Goal: Task Accomplishment & Management: Manage account settings

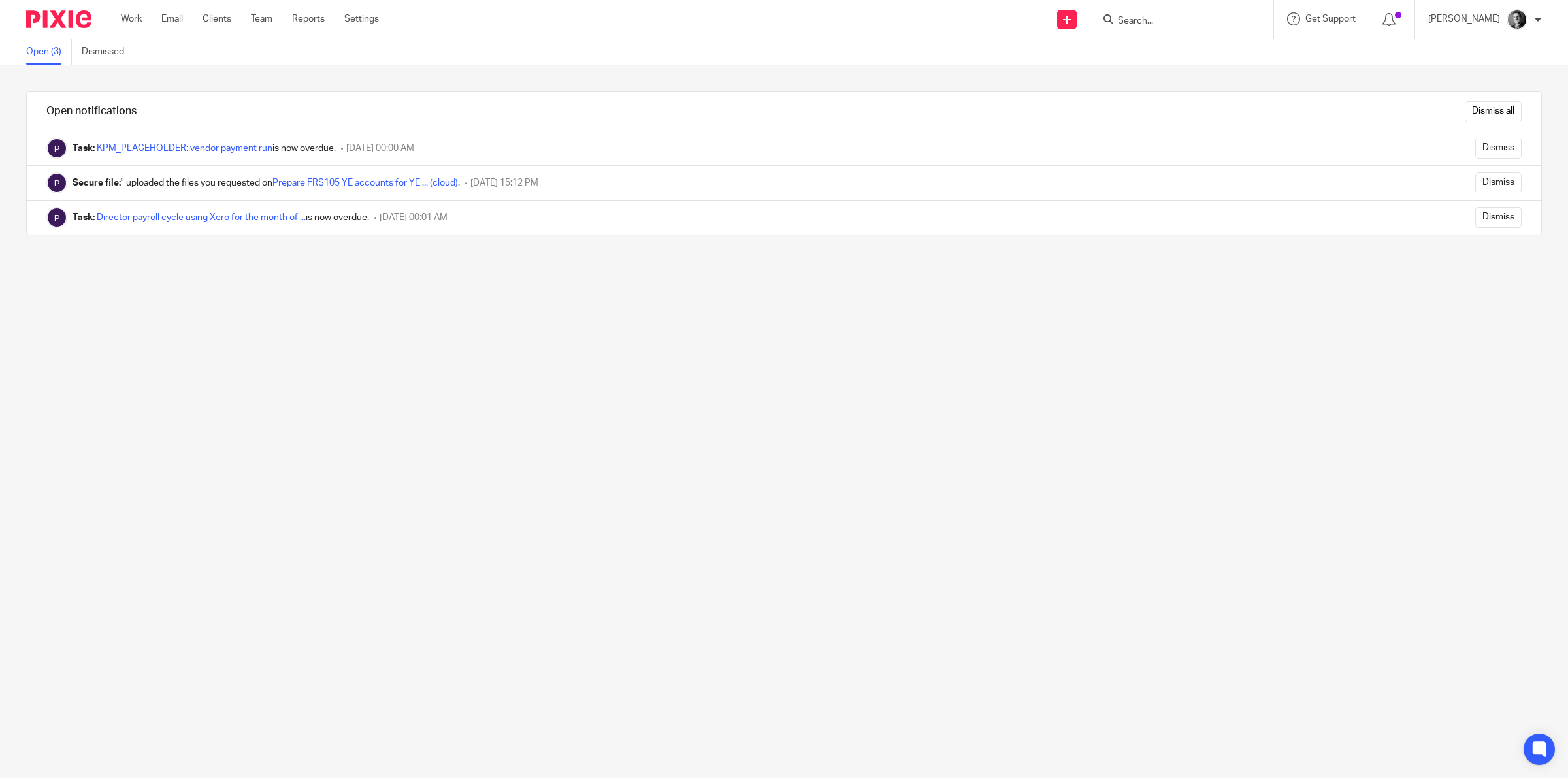
click at [1158, 18] on input "Search" at bounding box center [1175, 21] width 117 height 12
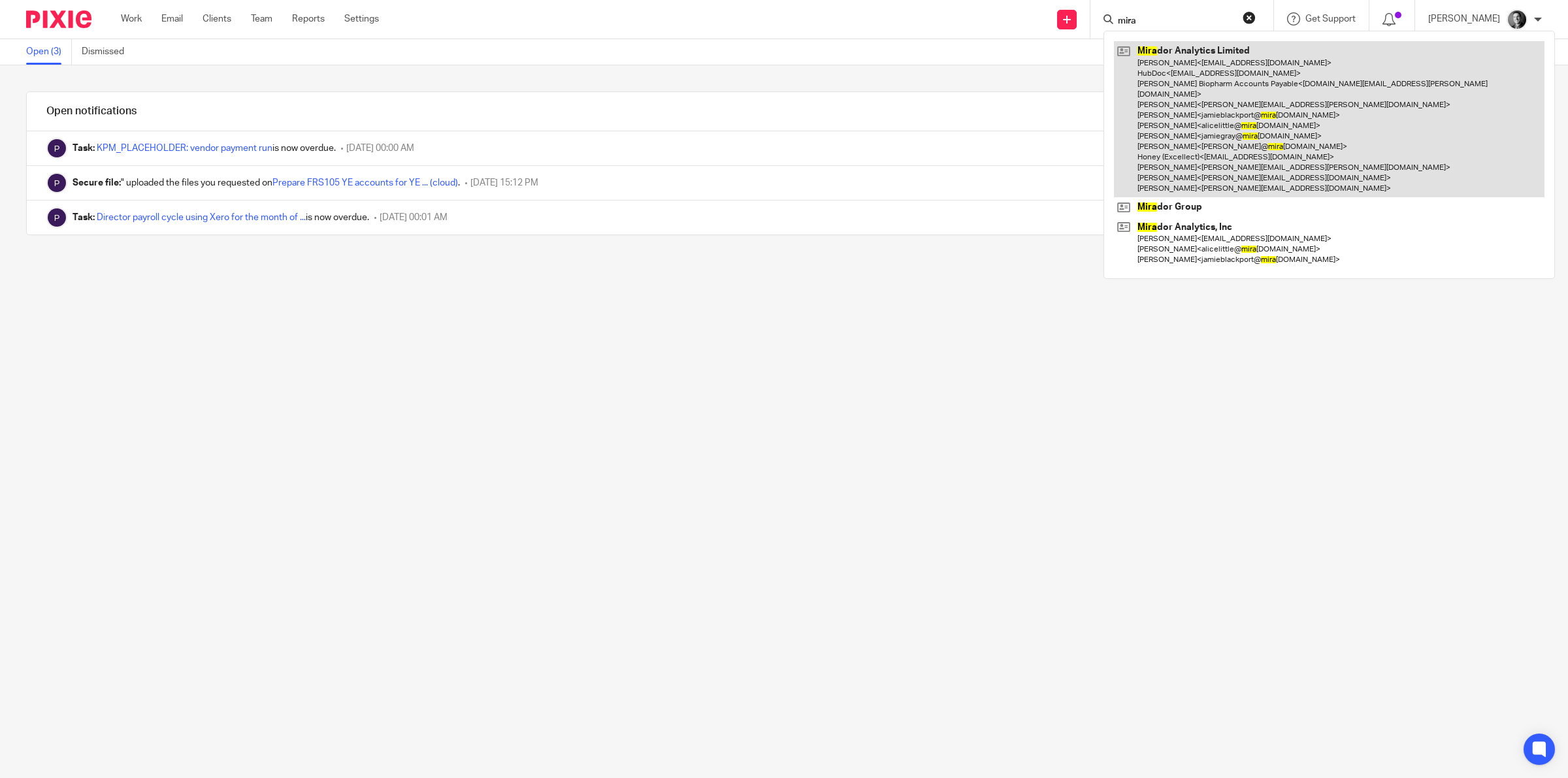
type input "mira"
click at [1174, 80] on link at bounding box center [1329, 120] width 430 height 156
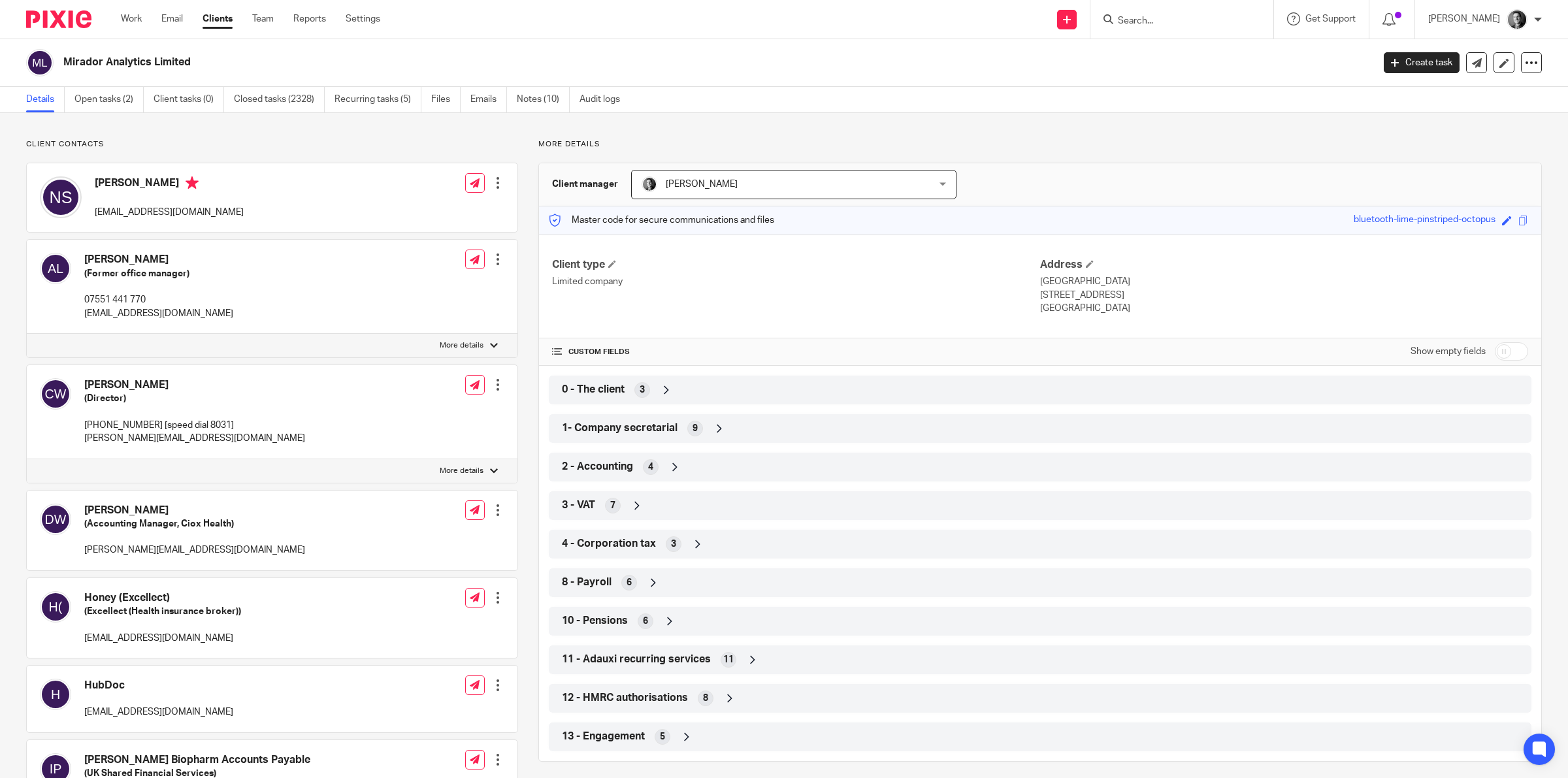
scroll to position [327, 0]
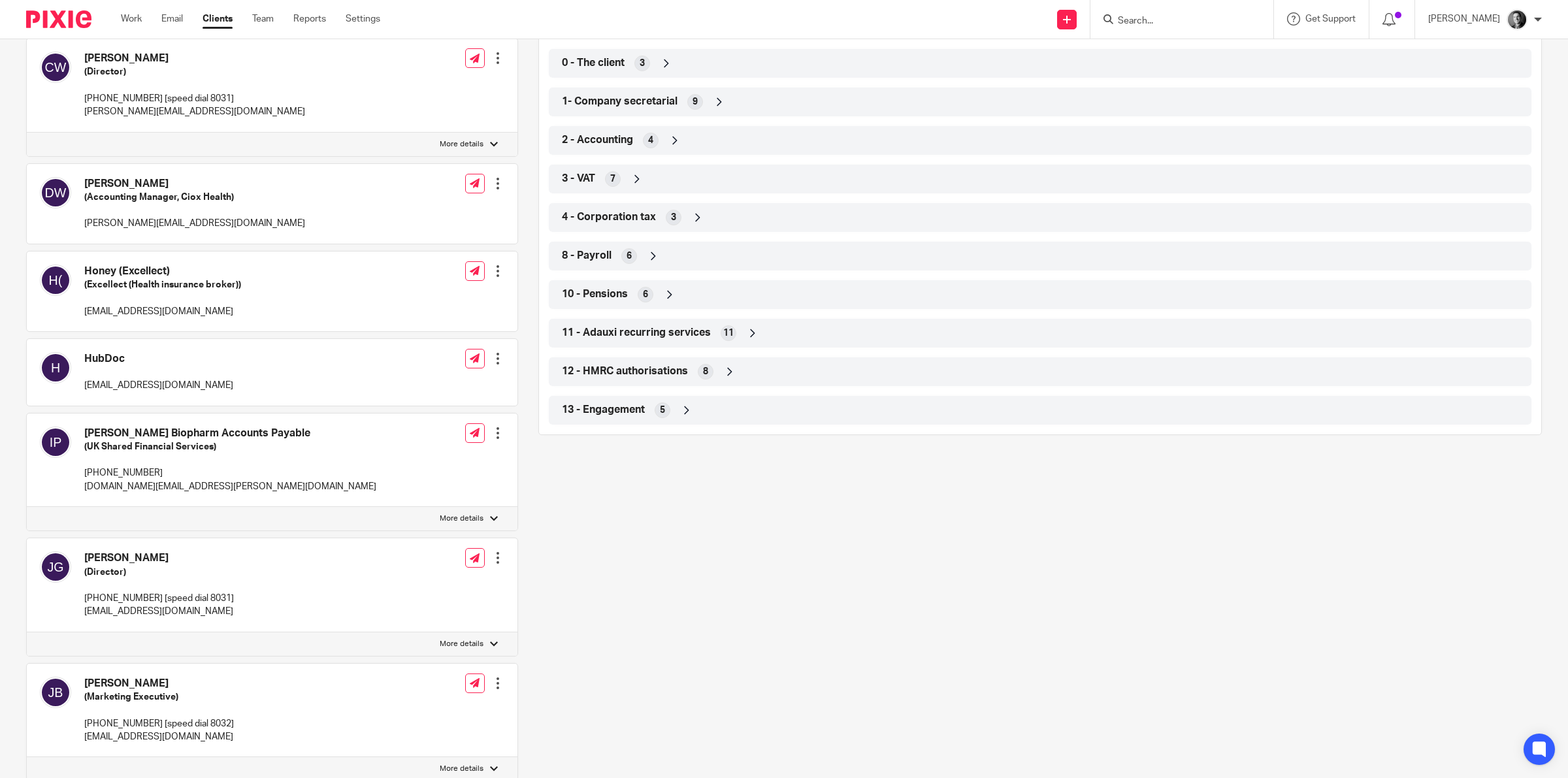
click at [698, 102] on div "9" at bounding box center [695, 101] width 16 height 16
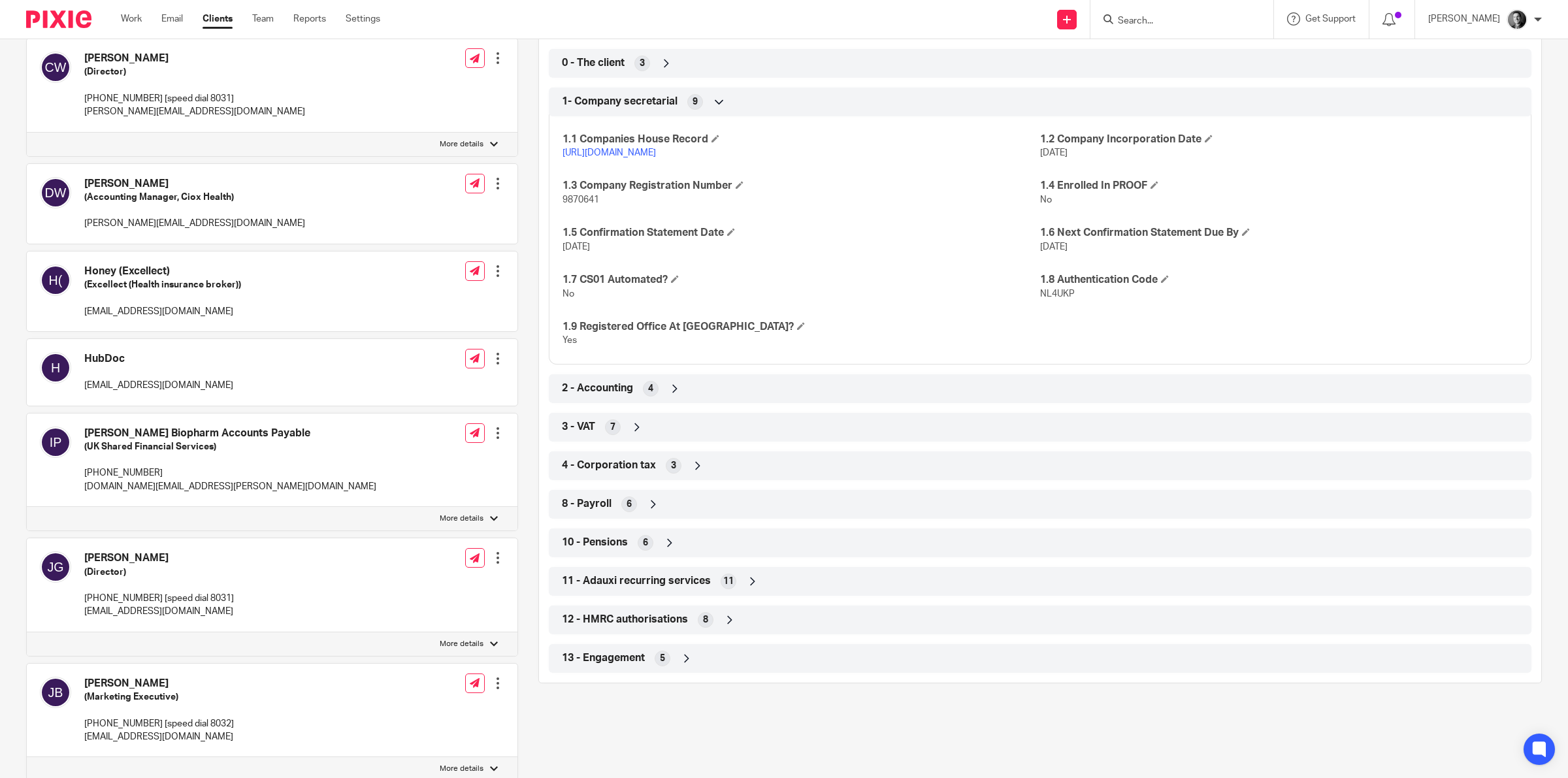
click at [651, 149] on link "[URL][DOMAIN_NAME]" at bounding box center [609, 153] width 94 height 9
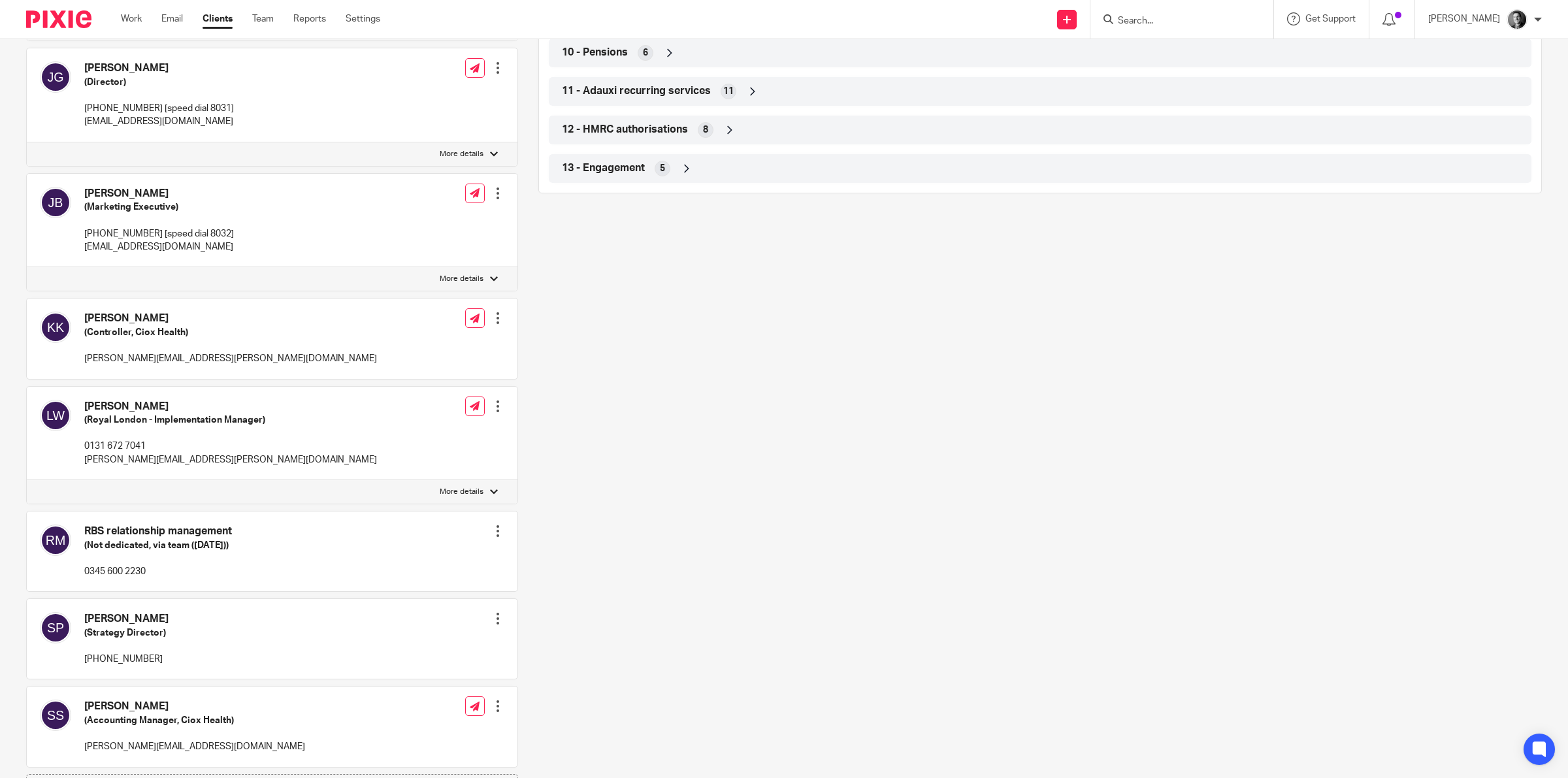
scroll to position [1167, 0]
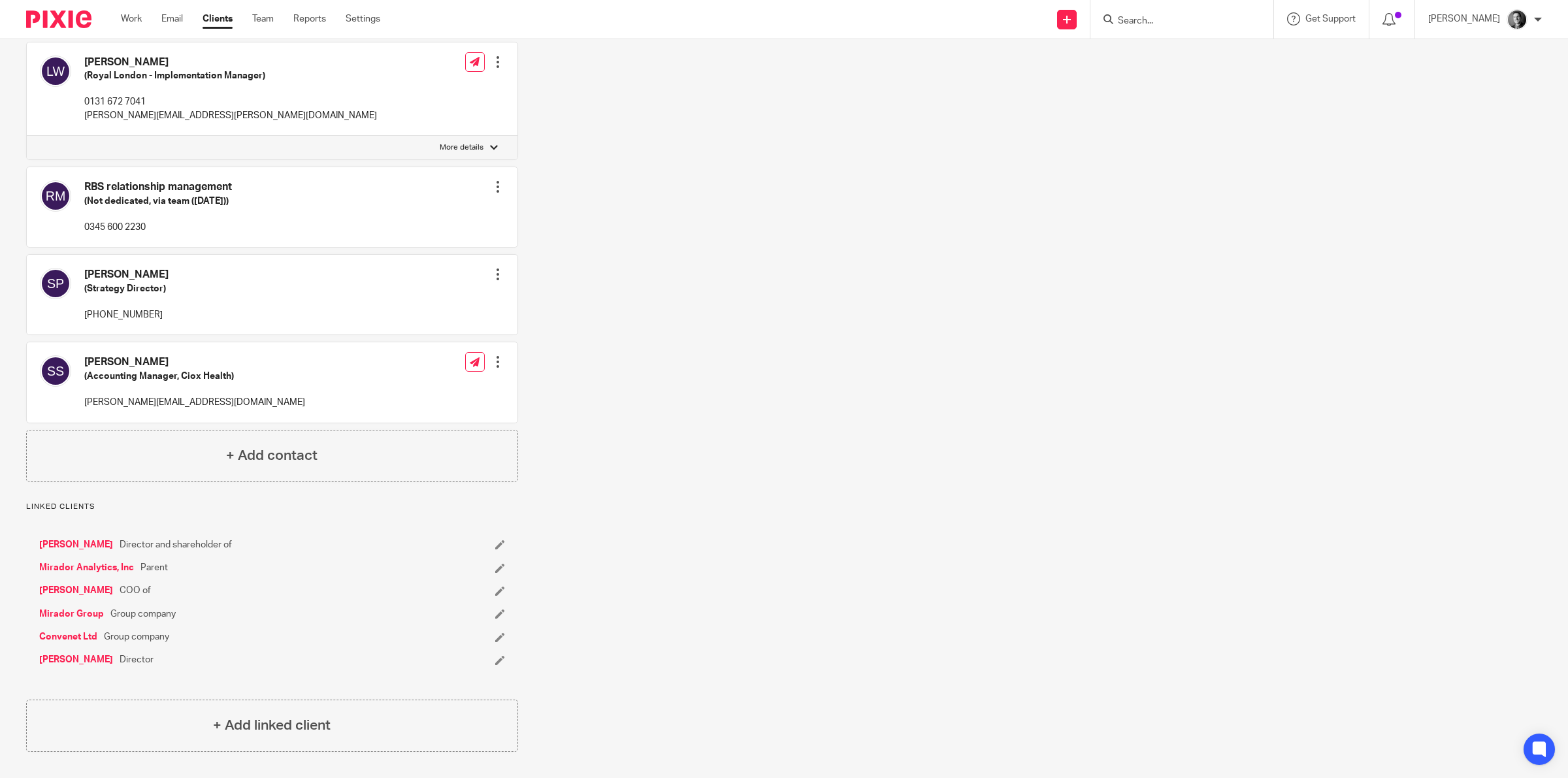
click at [75, 634] on link "Convenet Ltd" at bounding box center [68, 637] width 58 height 13
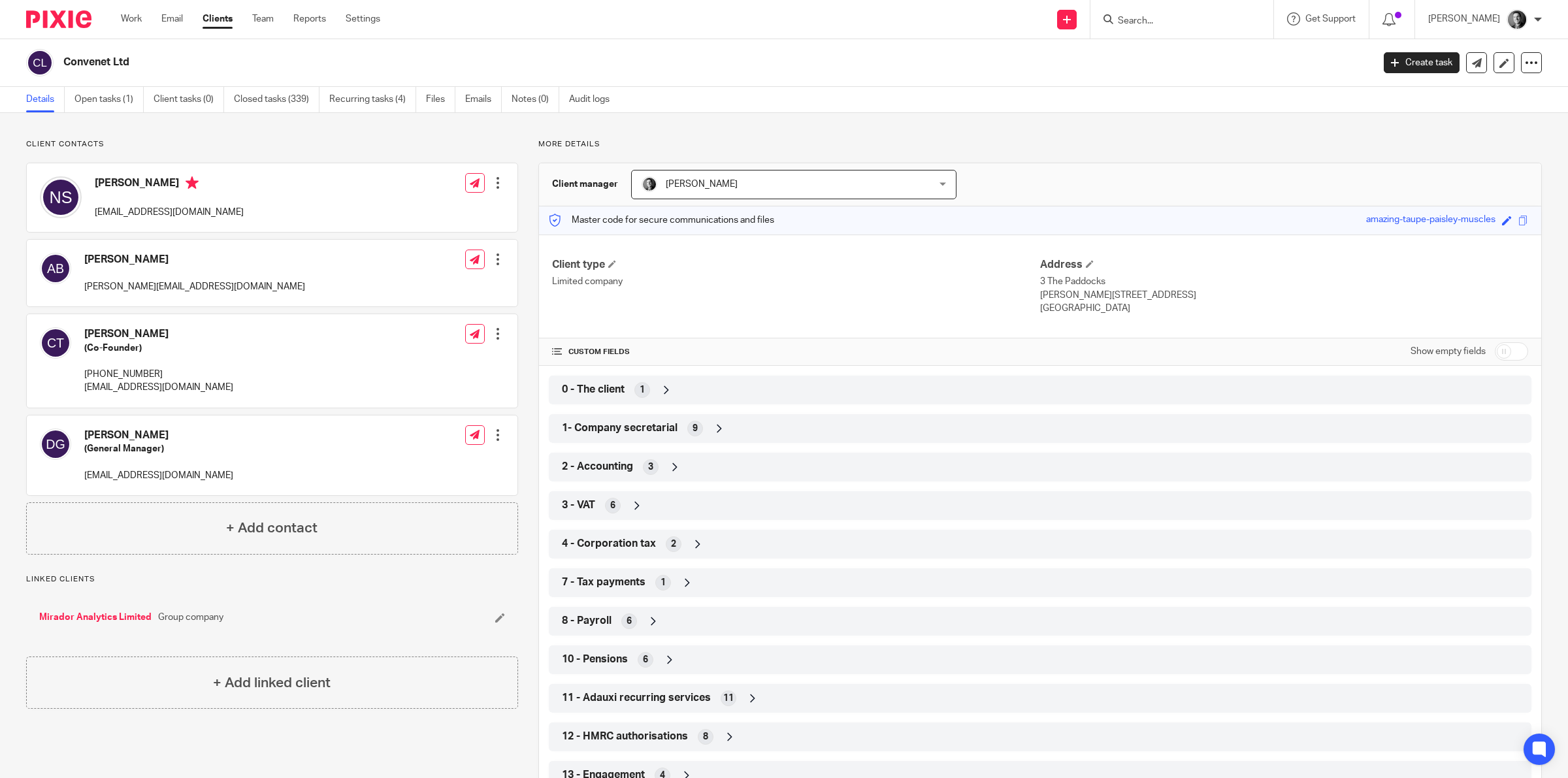
click at [621, 428] on span "1- Company secretarial" at bounding box center [619, 428] width 116 height 14
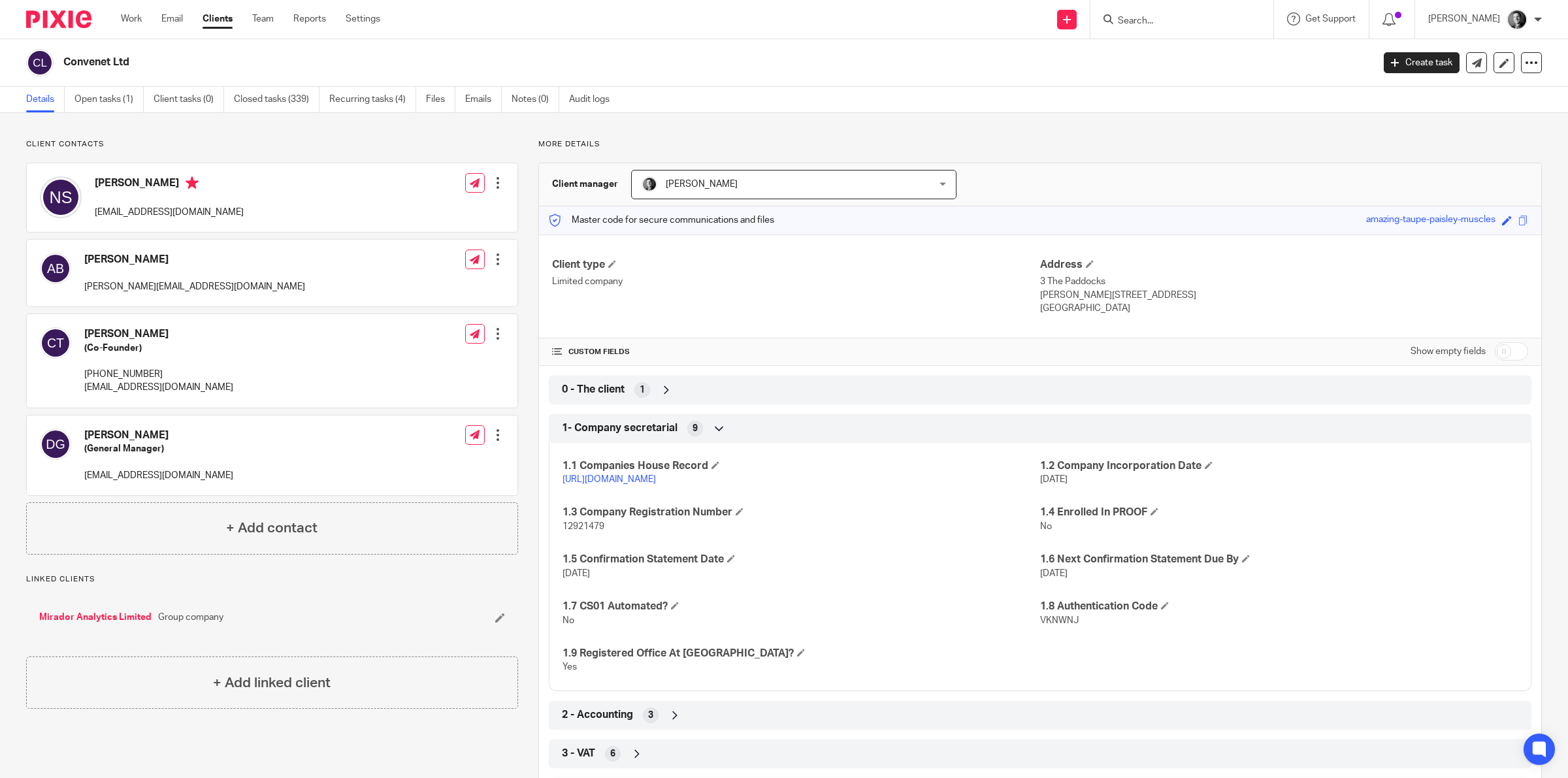
click at [624, 477] on link "https://find-and-update.company-information.service.gov.uk/company/12921479" at bounding box center [609, 479] width 94 height 9
click at [1396, 20] on icon at bounding box center [1389, 20] width 13 height 13
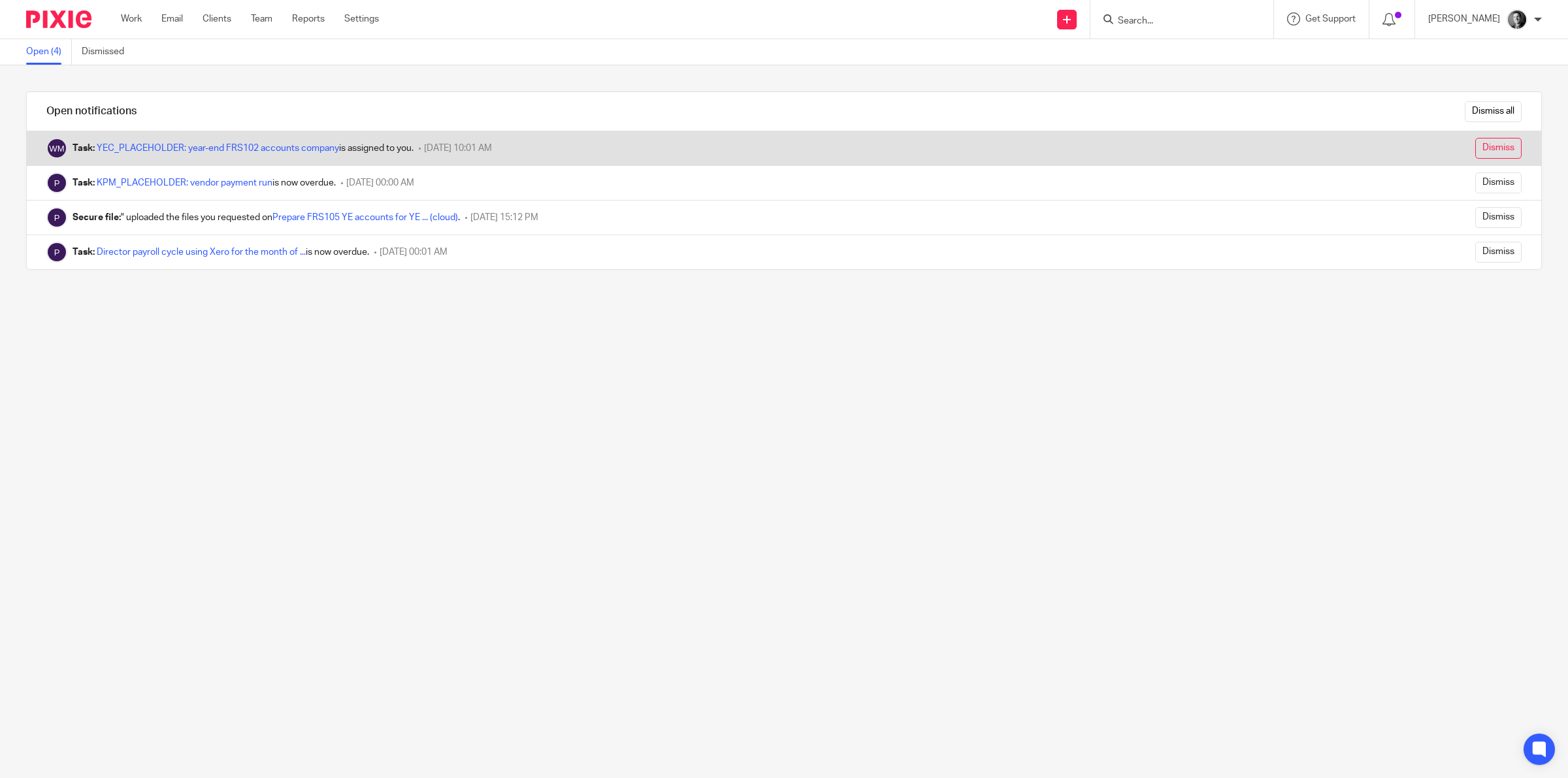
click at [1487, 144] on input "Dismiss" at bounding box center [1498, 148] width 47 height 21
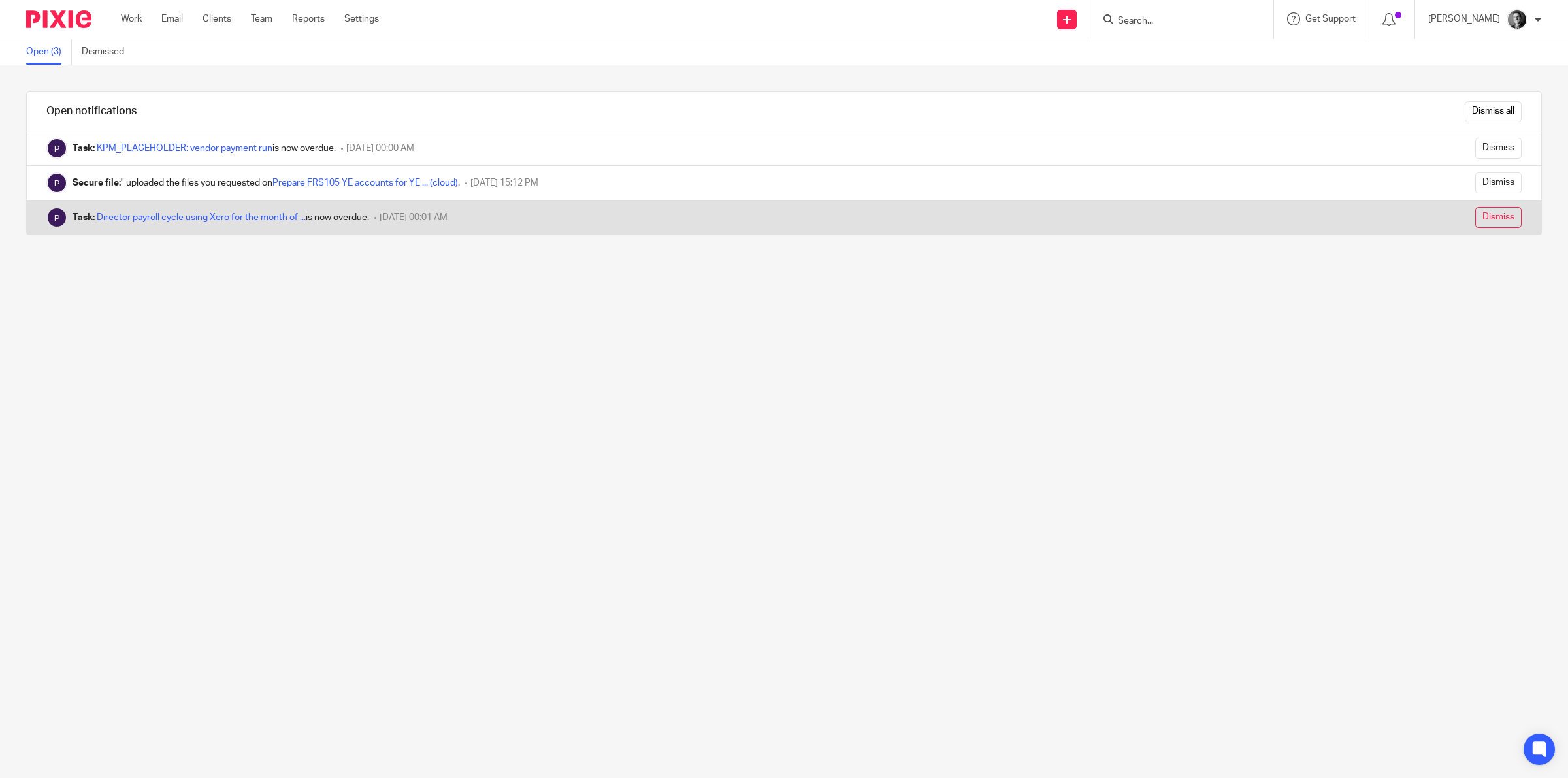
click at [1475, 211] on input "Dismiss" at bounding box center [1498, 218] width 47 height 21
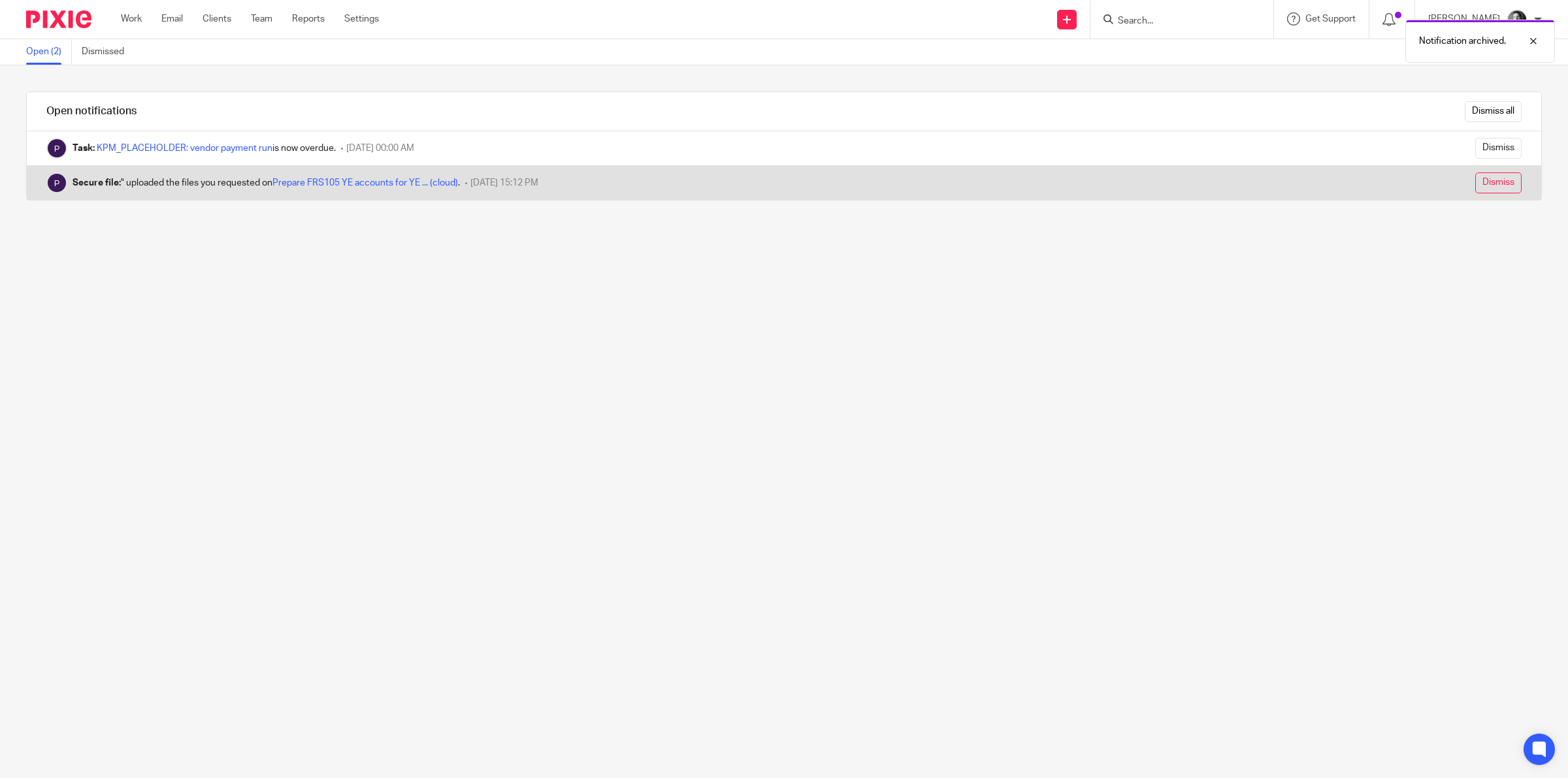
click at [1485, 176] on input "Dismiss" at bounding box center [1498, 183] width 47 height 21
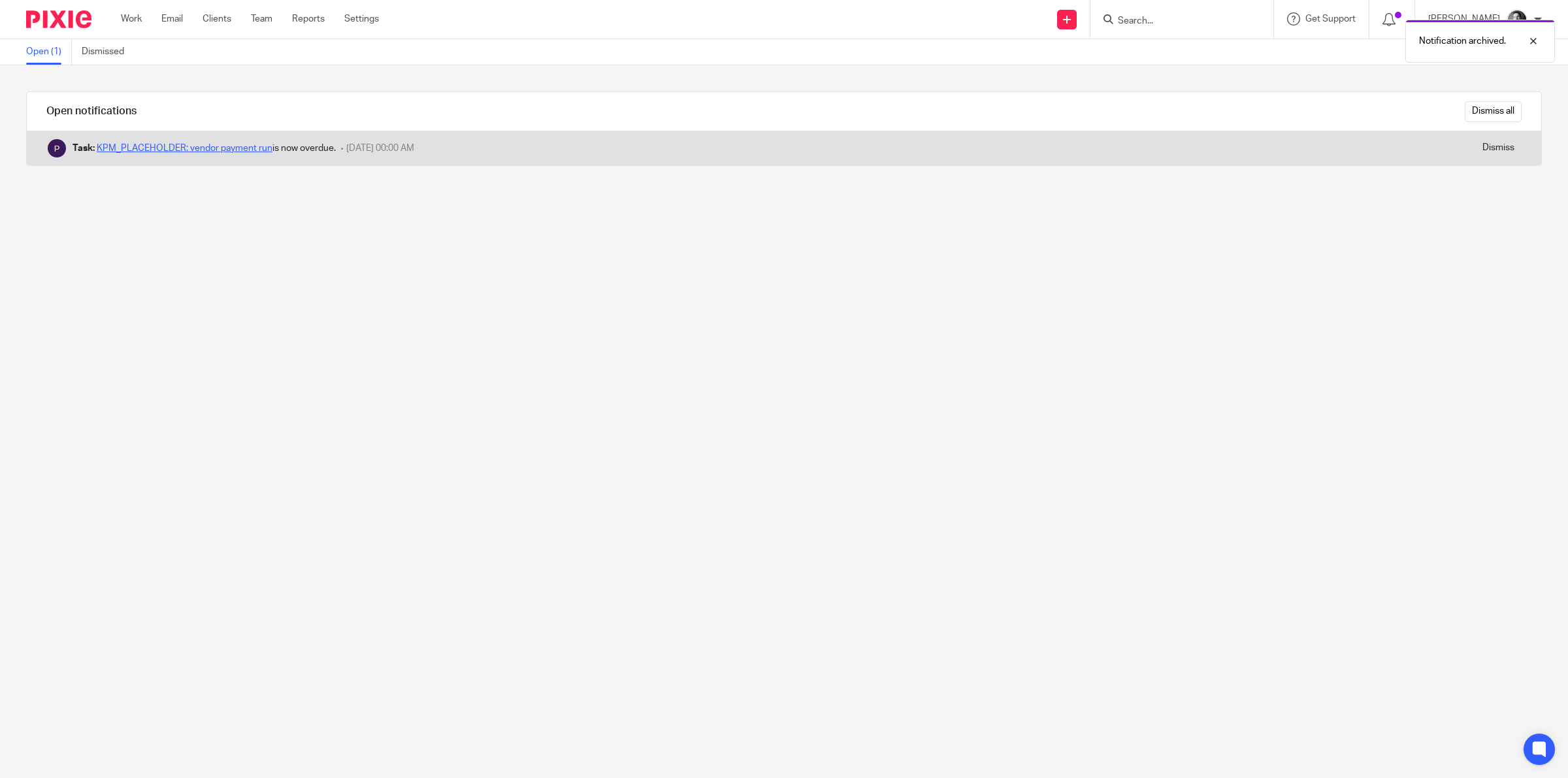
click at [264, 151] on link "KPM_PLACEHOLDER: vendor payment run" at bounding box center [185, 148] width 176 height 9
click at [1479, 149] on input "Dismiss" at bounding box center [1498, 148] width 47 height 21
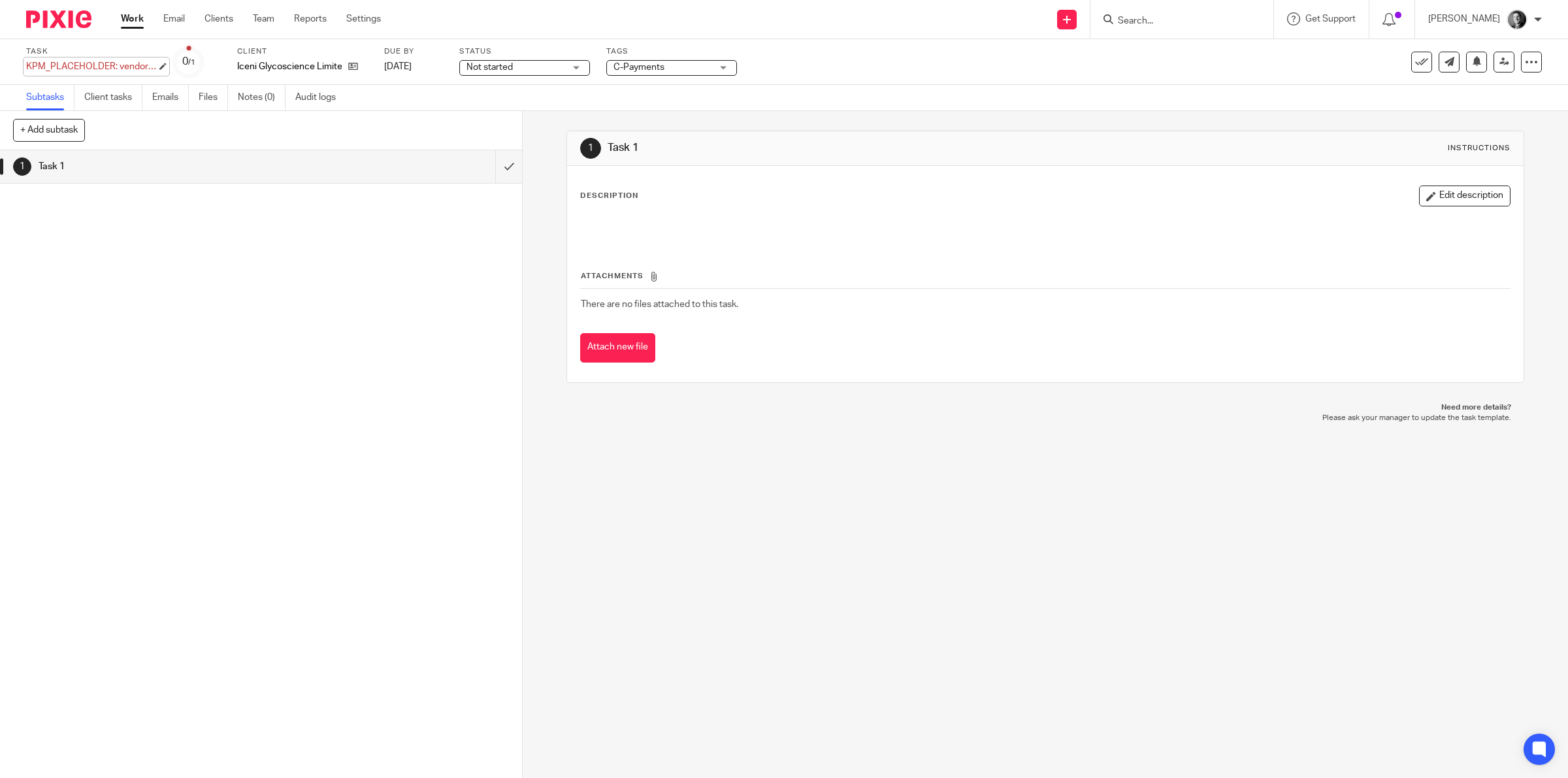
click at [136, 60] on div "KPM_PLACEHOLDER: vendor payment run Save KPM_PLACEHOLDER: vendor payment run" at bounding box center [91, 66] width 131 height 13
click at [453, 69] on link "15 Aug 2025" at bounding box center [475, 66] width 59 height 14
